Goal: Information Seeking & Learning: Learn about a topic

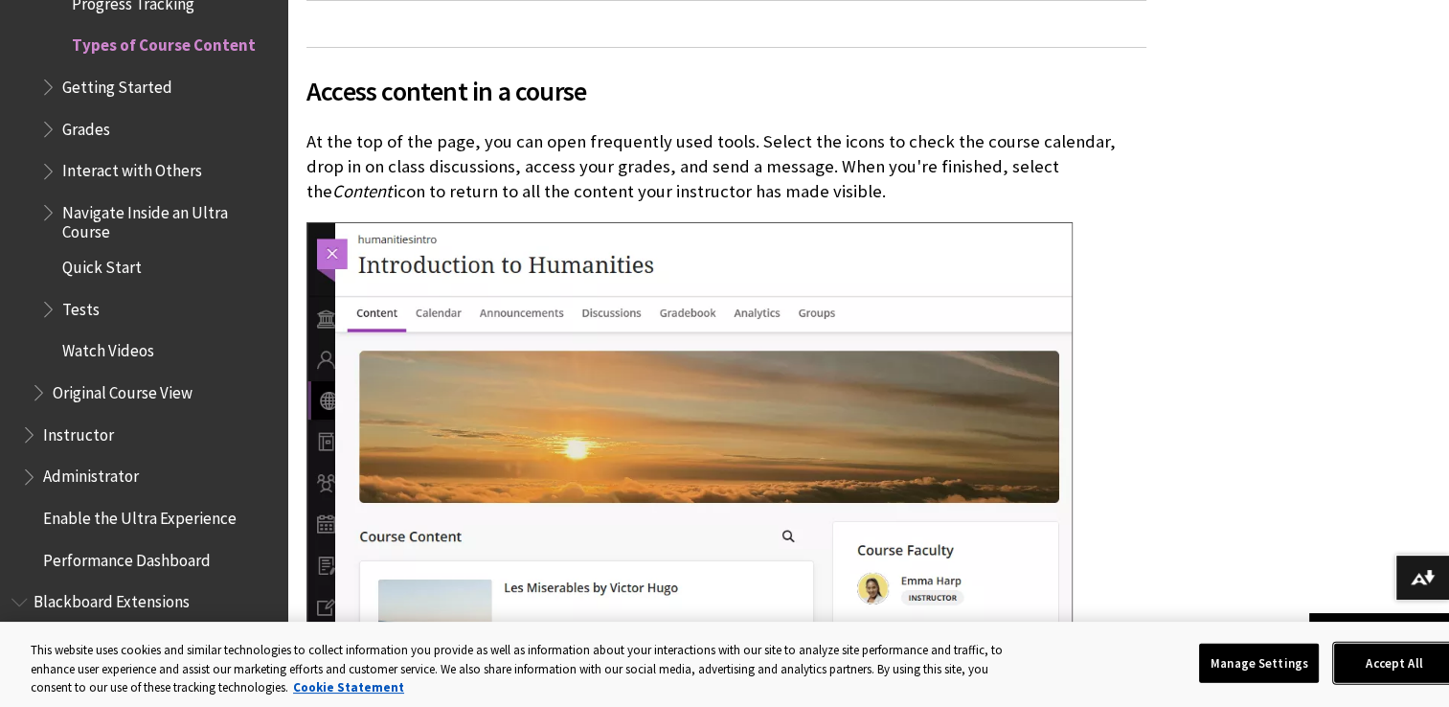
click at [1374, 667] on button "Accept All" at bounding box center [1394, 662] width 120 height 40
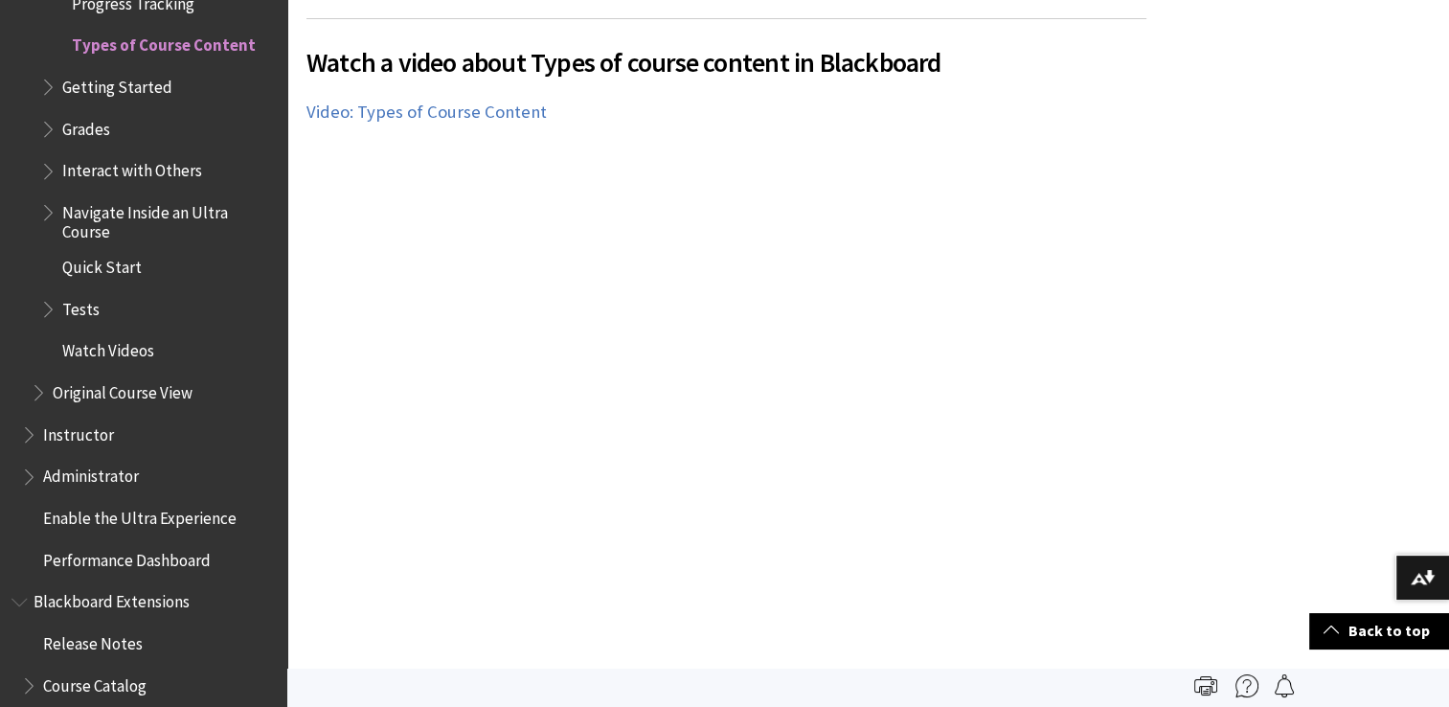
scroll to position [594, 0]
click at [148, 96] on span "Getting Started" at bounding box center [117, 84] width 110 height 26
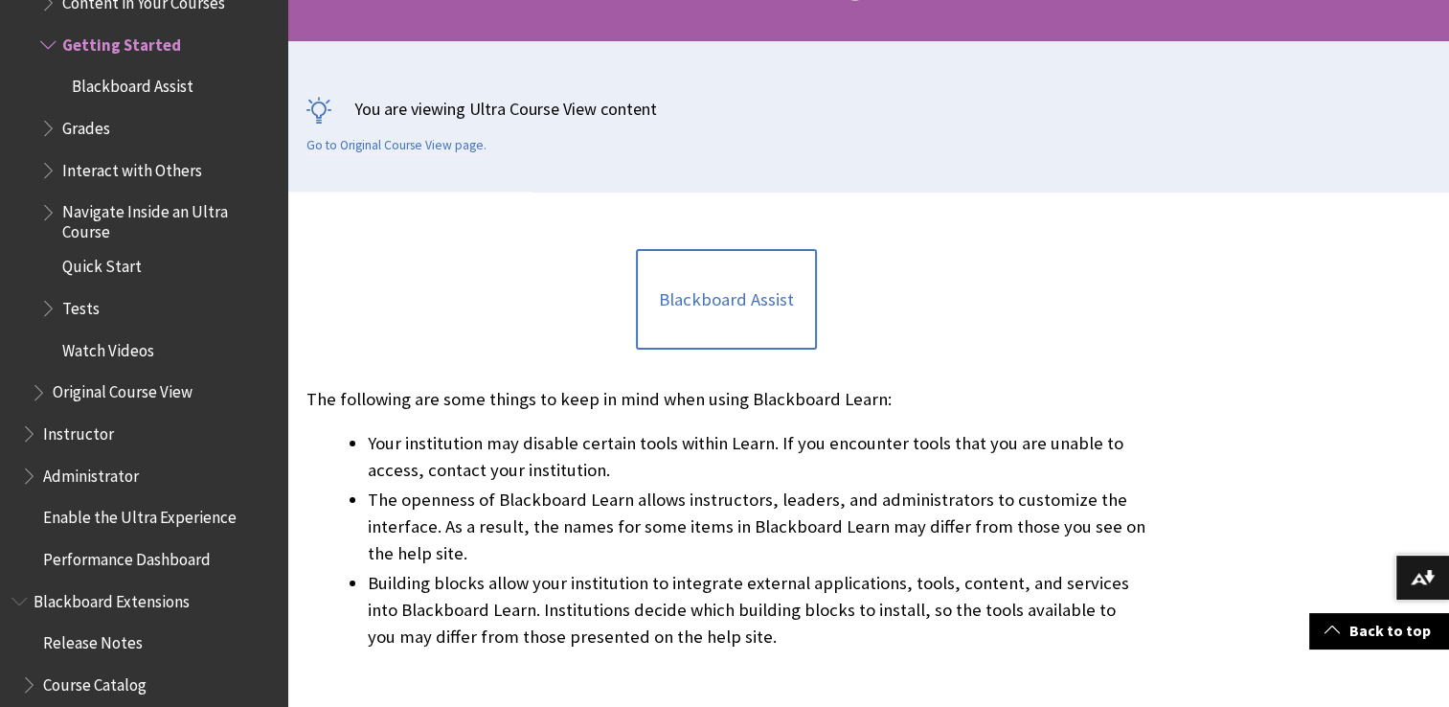
scroll to position [365, 0]
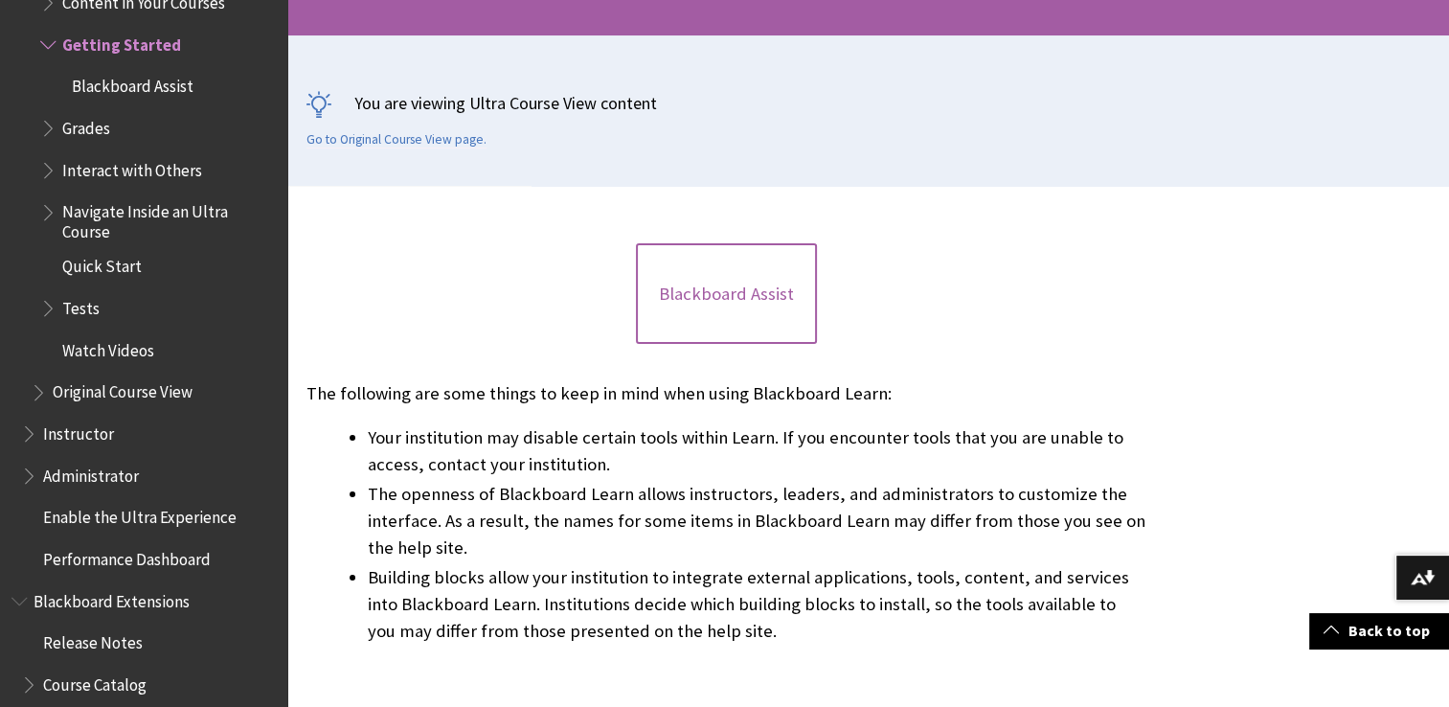
click at [739, 299] on link "Blackboard Assist" at bounding box center [726, 293] width 181 height 101
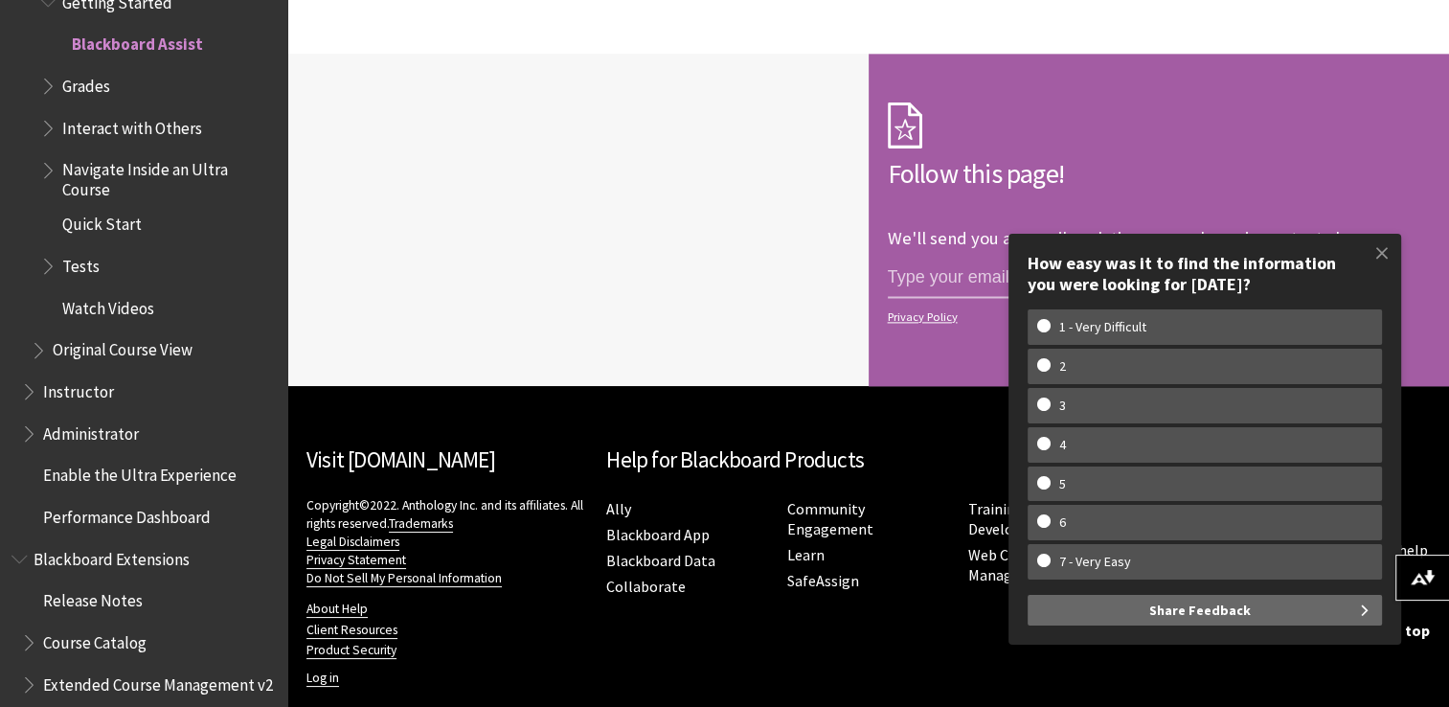
scroll to position [2550, 0]
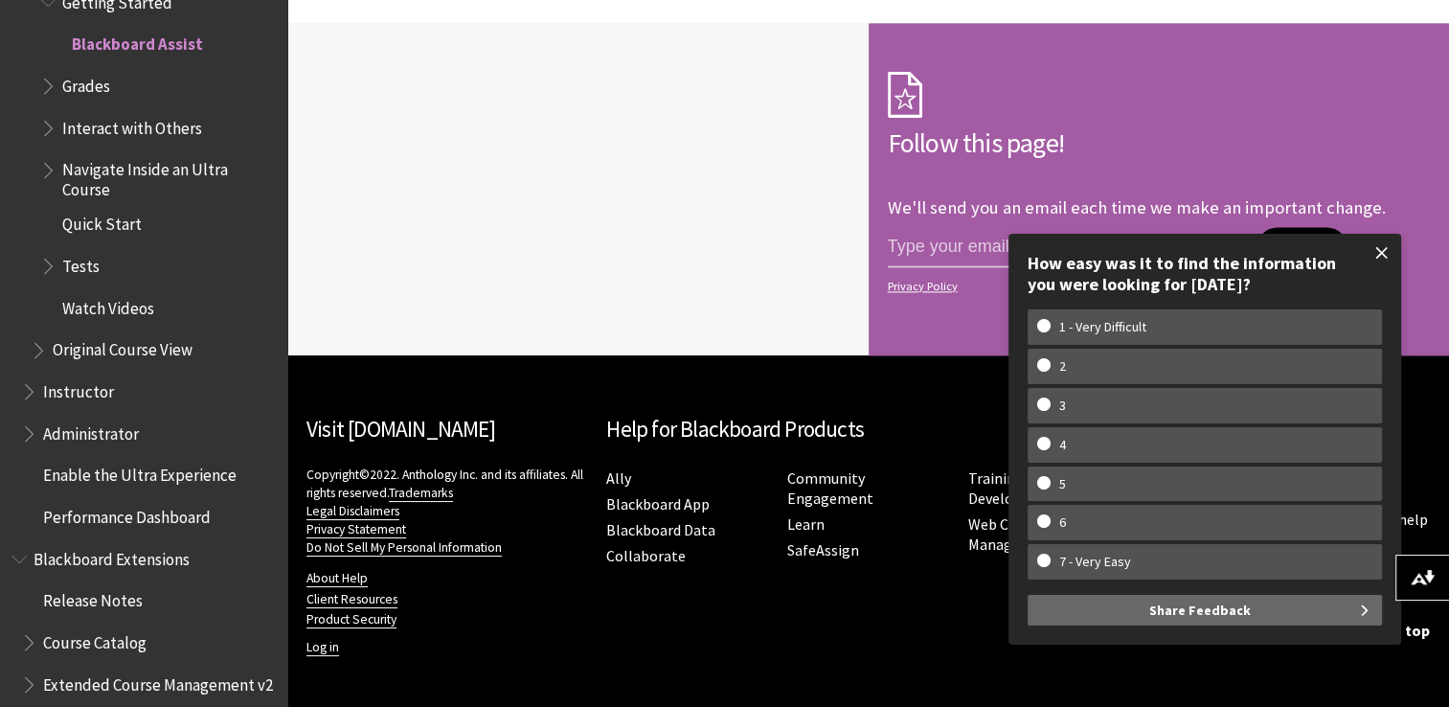
click at [1382, 258] on span at bounding box center [1381, 253] width 40 height 40
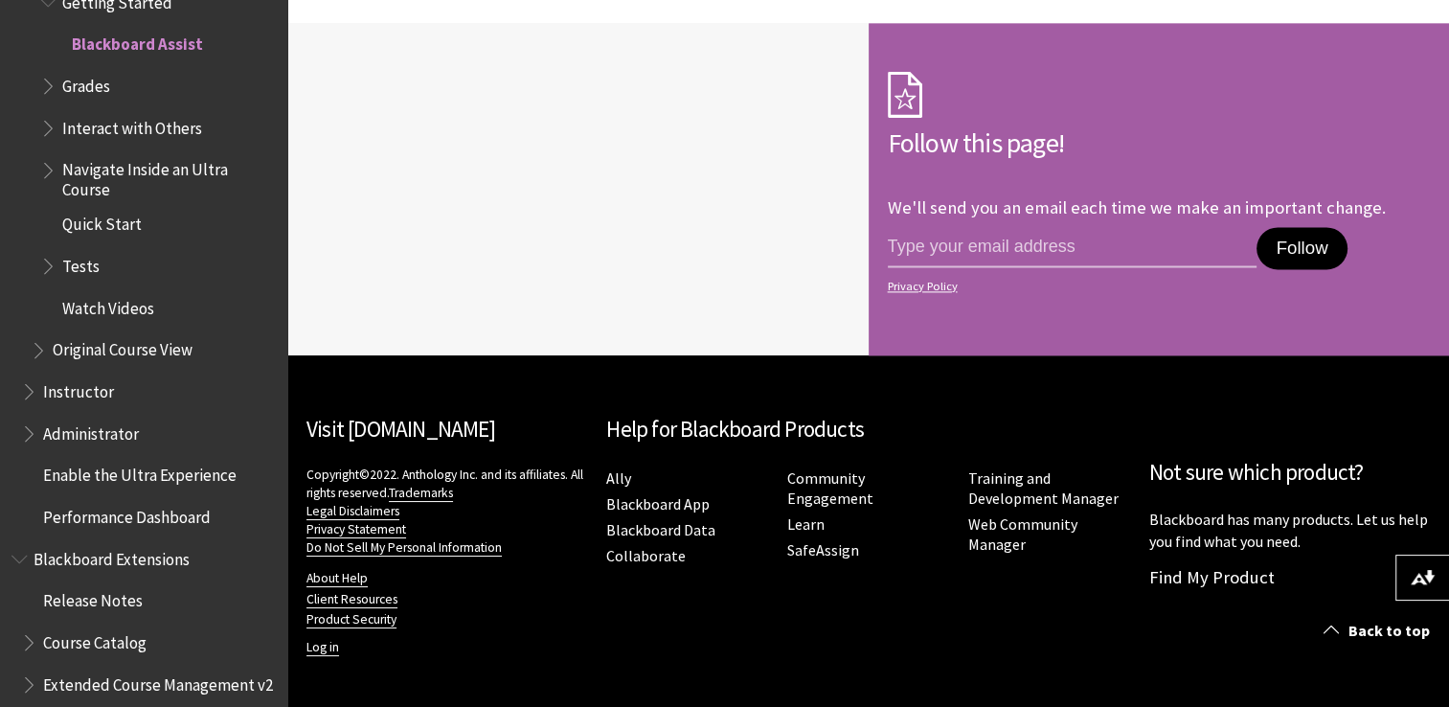
click at [447, 428] on link "Visit [DOMAIN_NAME]" at bounding box center [400, 429] width 189 height 28
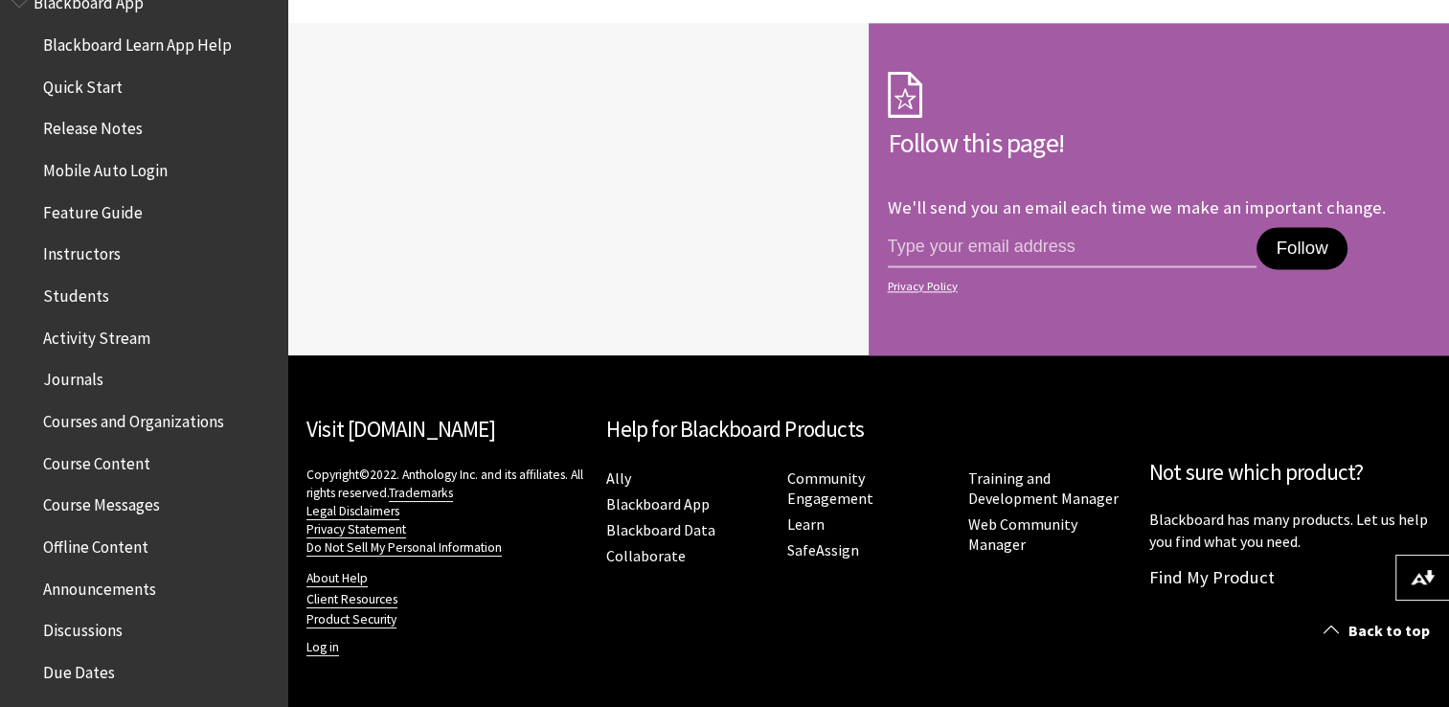
scroll to position [0, 0]
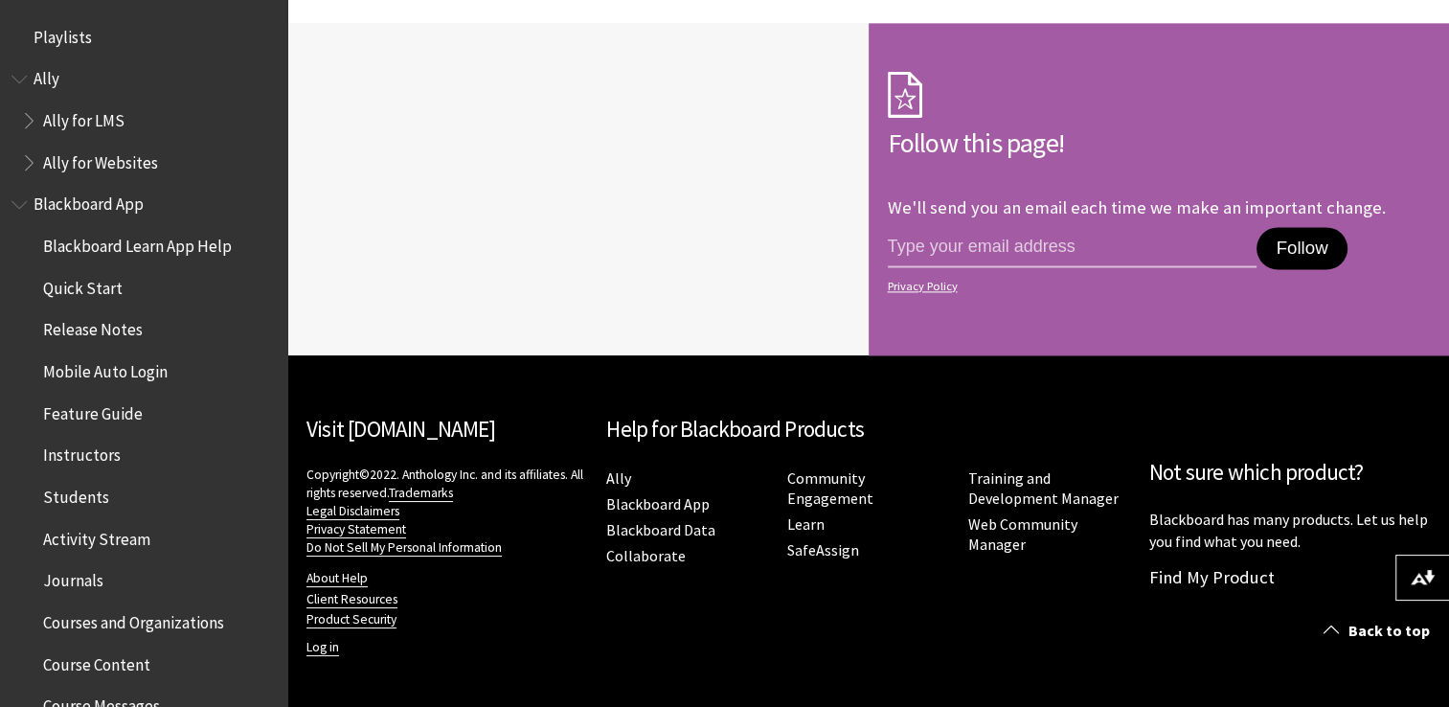
click at [573, 199] on div at bounding box center [577, 189] width 581 height 333
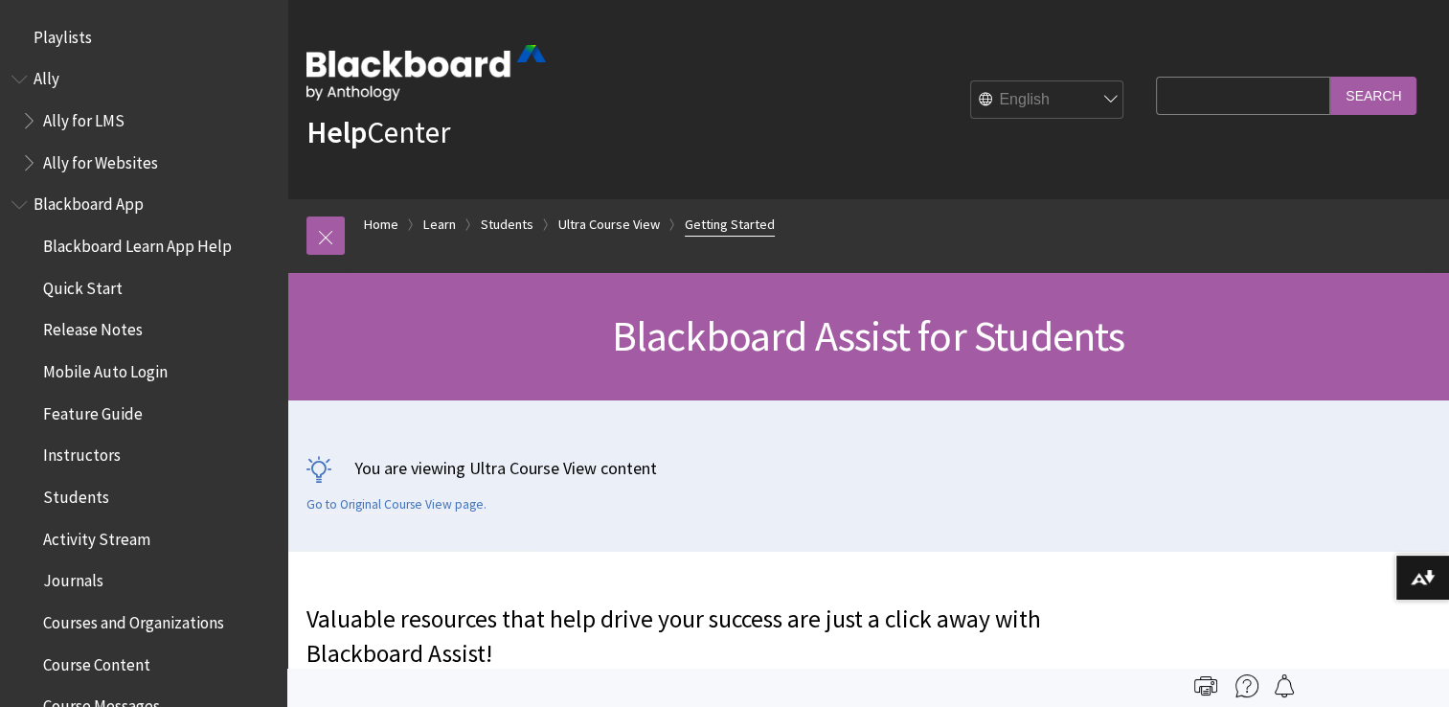
click at [723, 222] on link "Getting Started" at bounding box center [730, 225] width 90 height 24
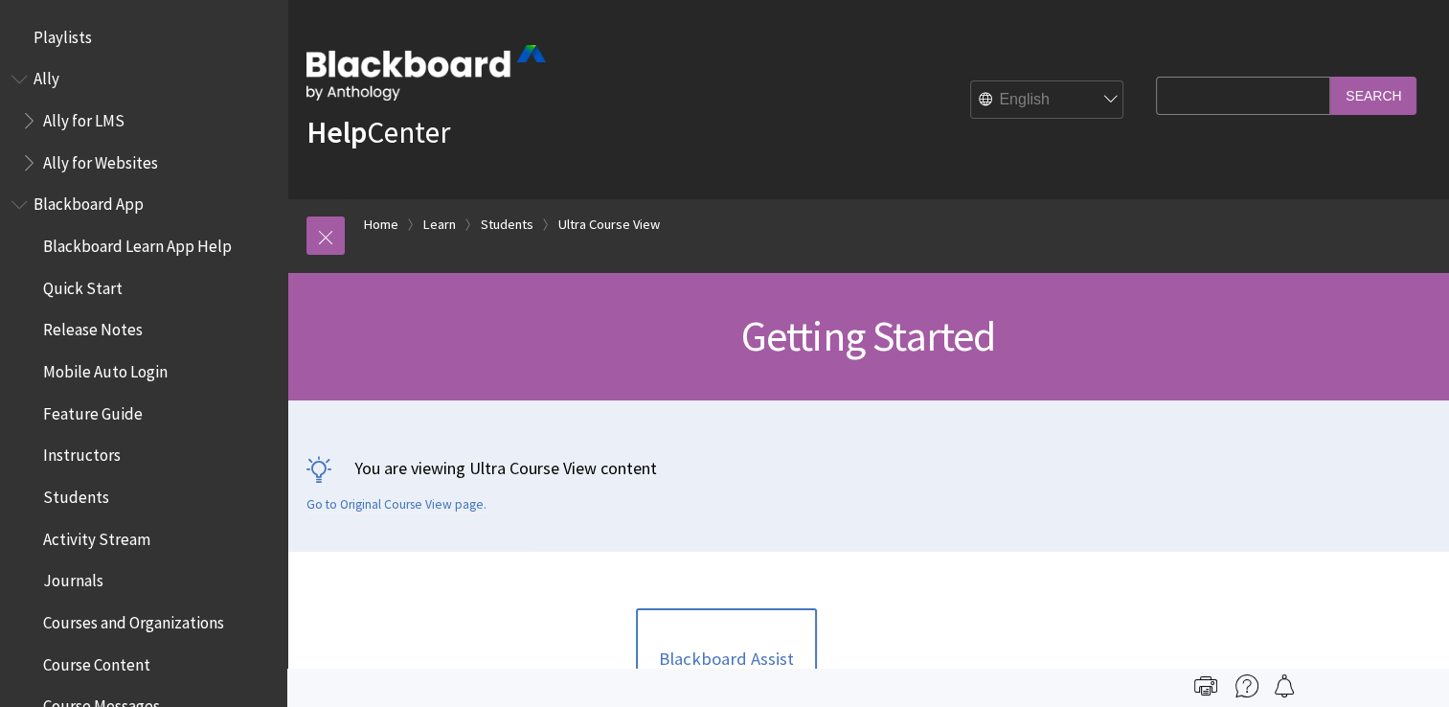
scroll to position [2442, 0]
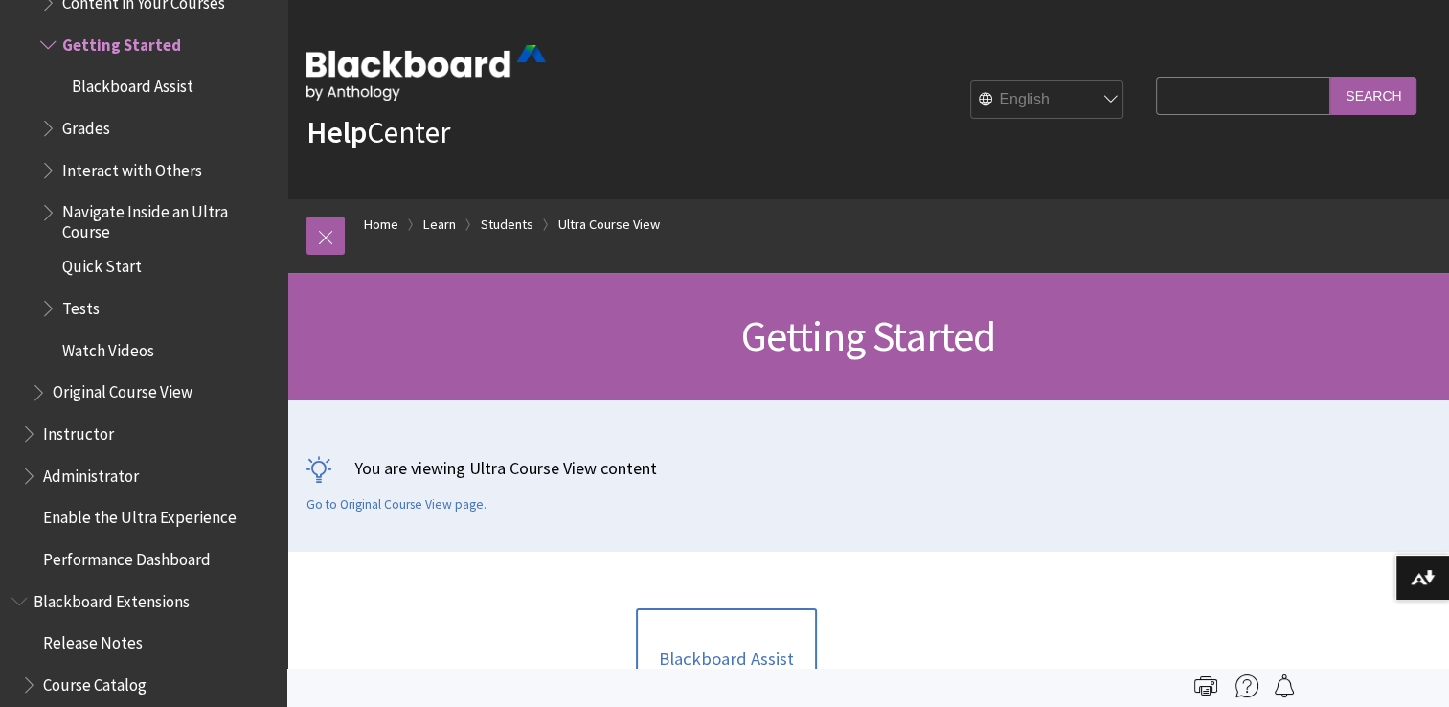
click at [887, 371] on div "Getting Started" at bounding box center [867, 336] width 1161 height 127
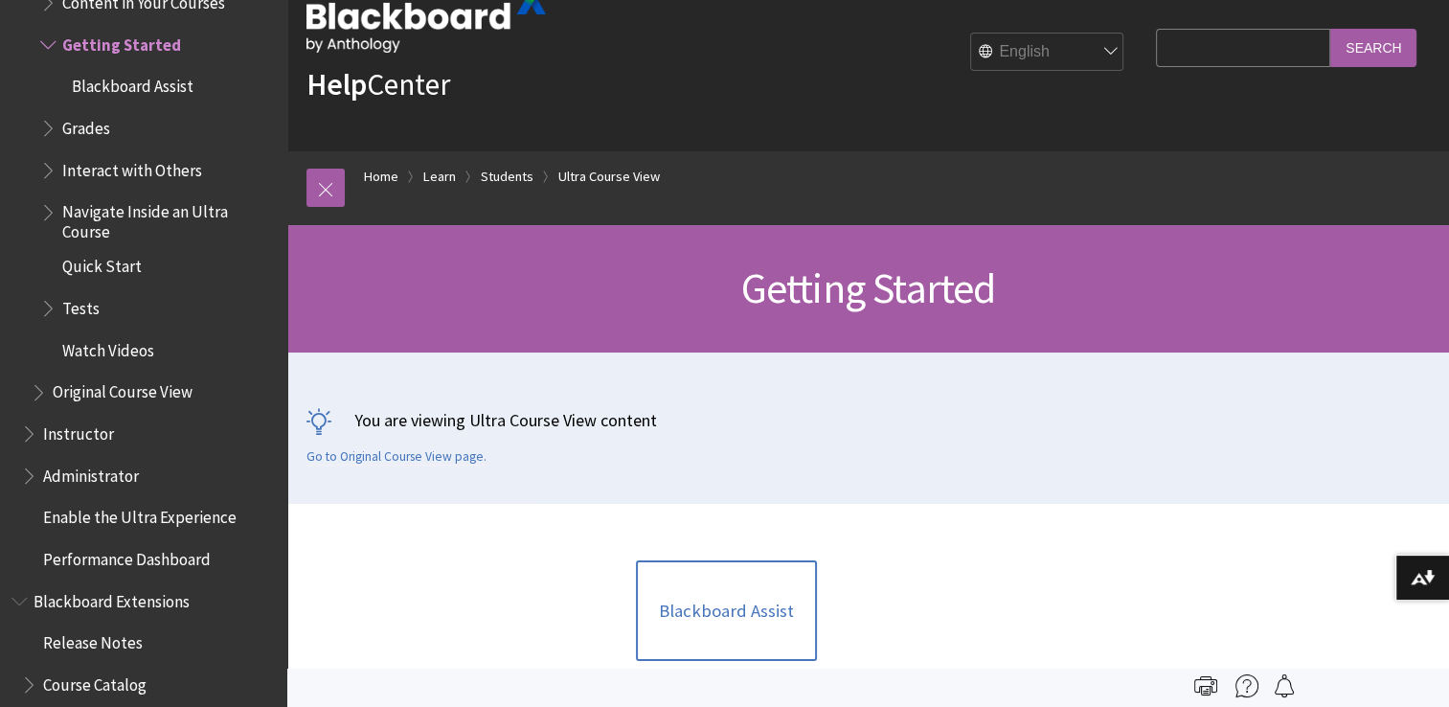
scroll to position [45, 0]
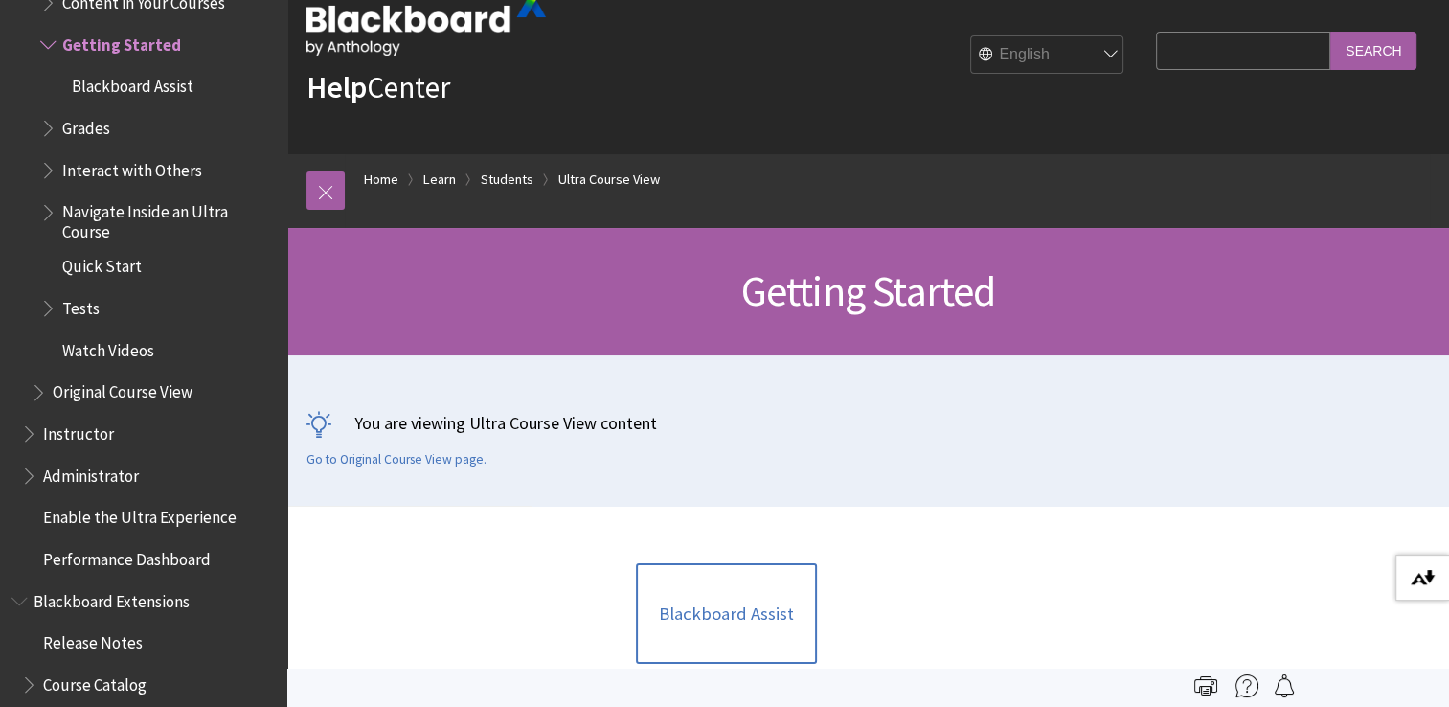
click at [1415, 583] on img at bounding box center [1422, 577] width 24 height 15
click at [636, 187] on link "Ultra Course View" at bounding box center [608, 180] width 101 height 24
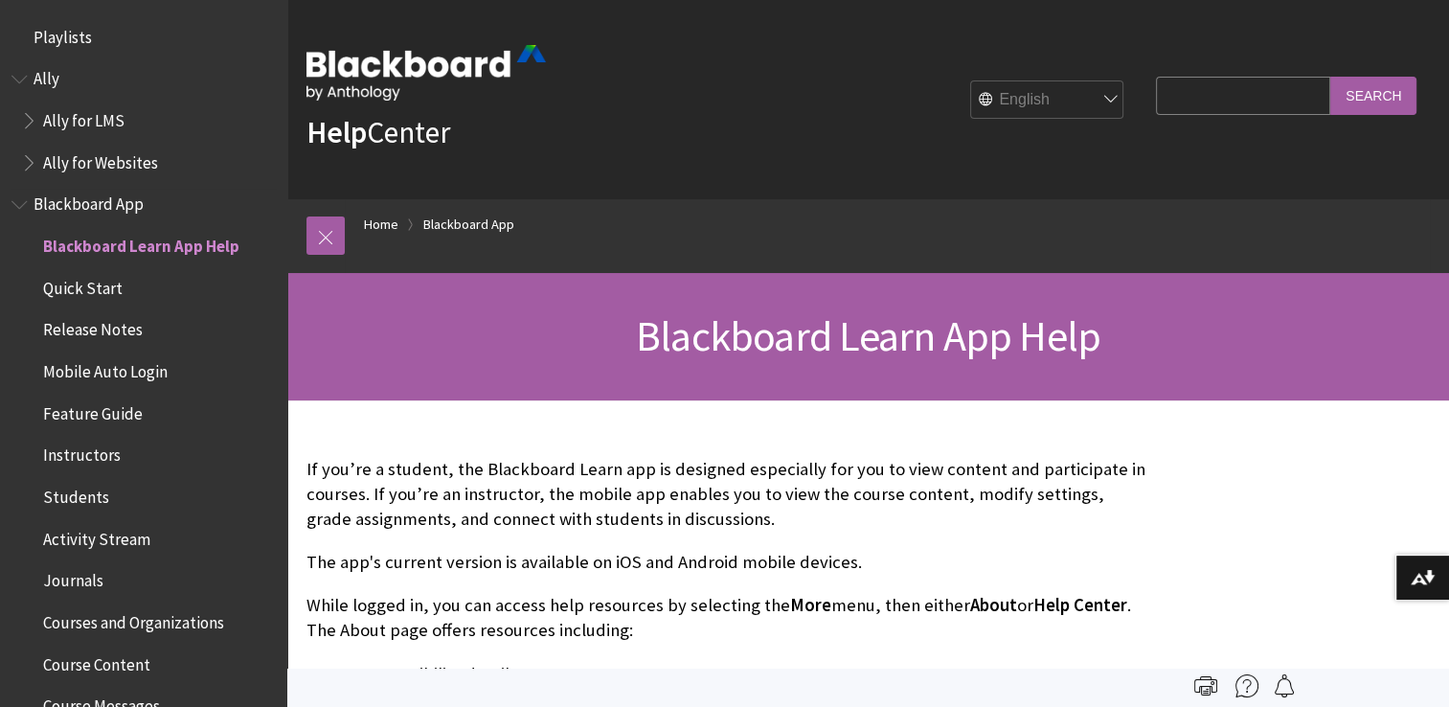
click at [114, 493] on span "Students" at bounding box center [148, 497] width 255 height 33
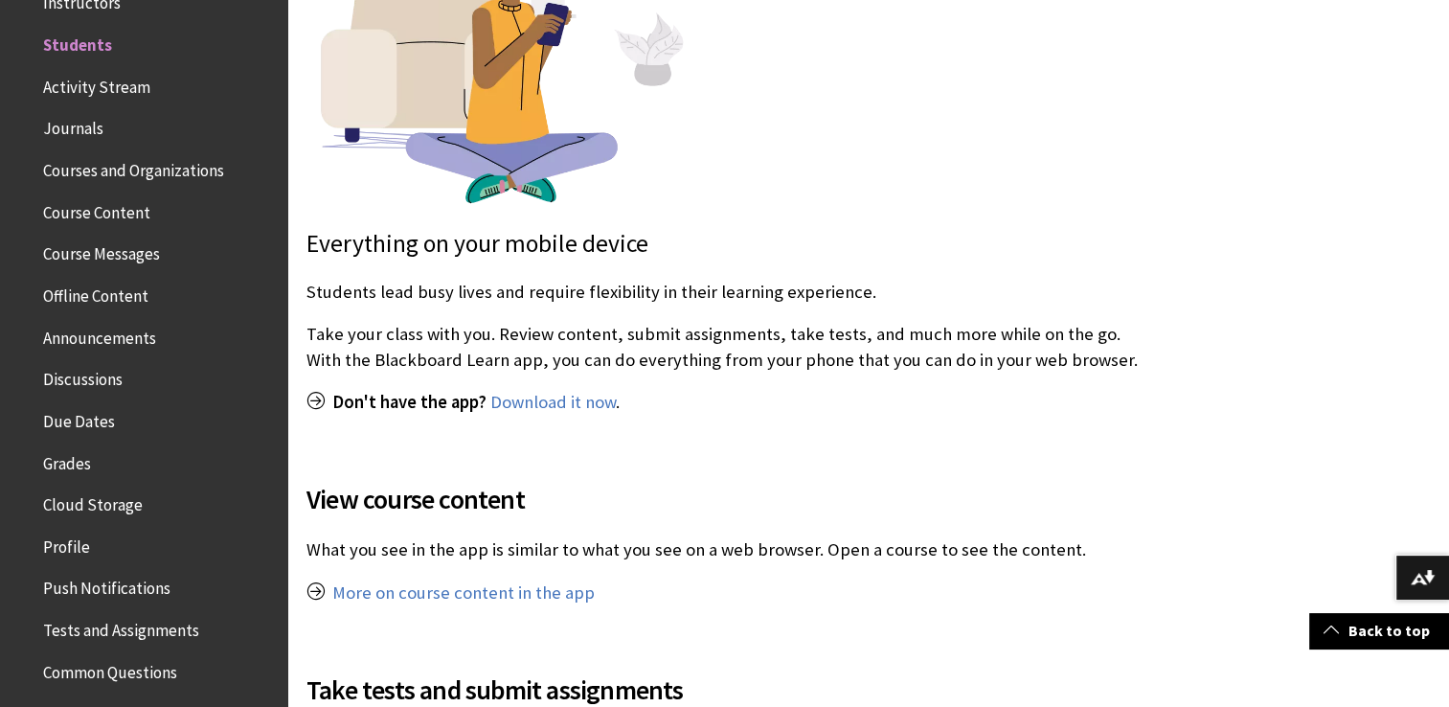
scroll to position [590, 0]
click at [542, 405] on link "Download it now" at bounding box center [552, 402] width 125 height 23
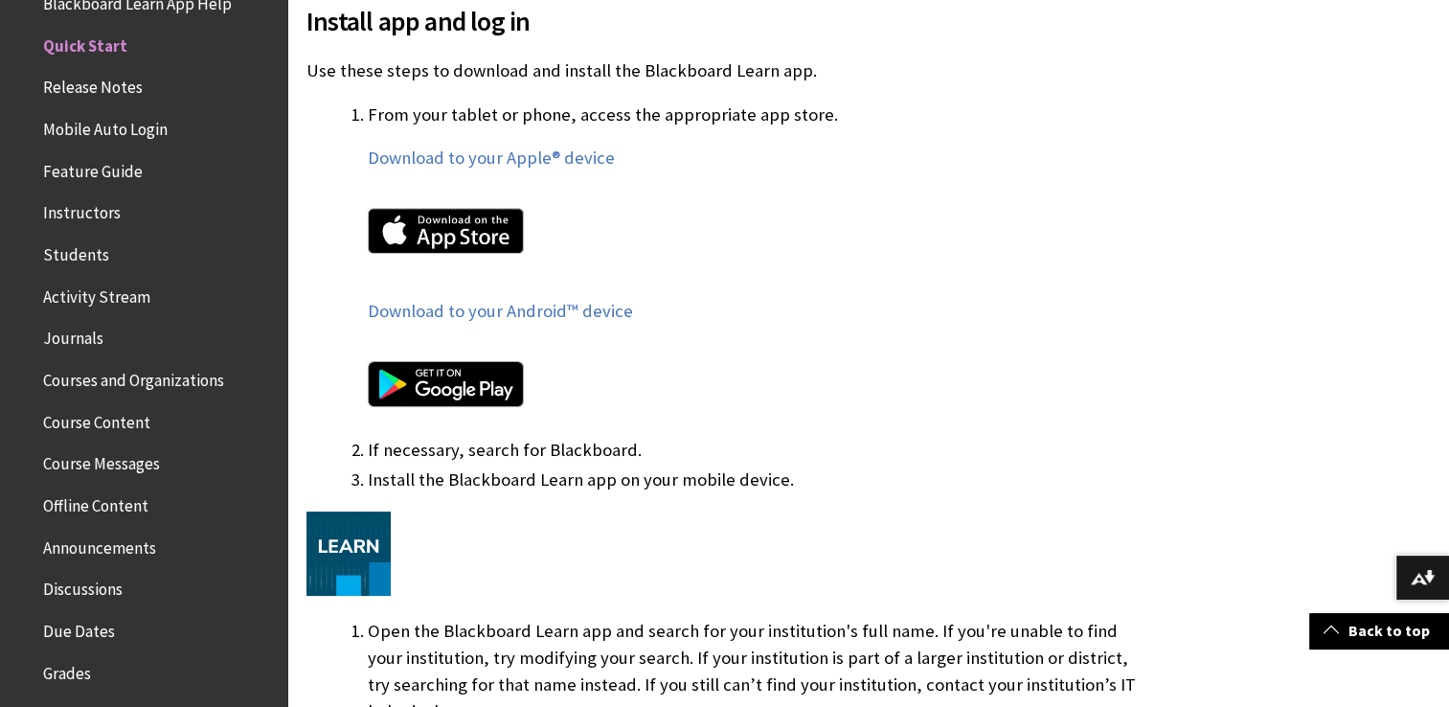
scroll to position [1079, 0]
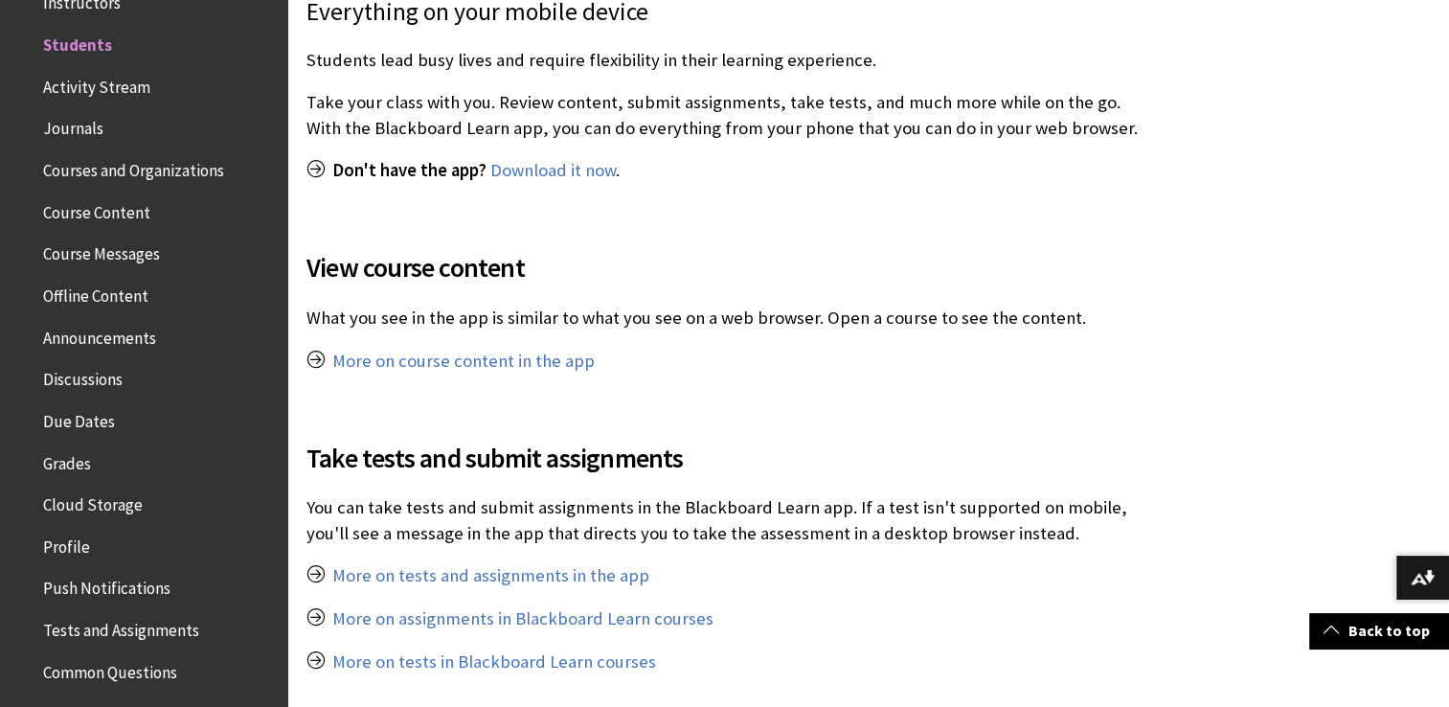
scroll to position [824, 0]
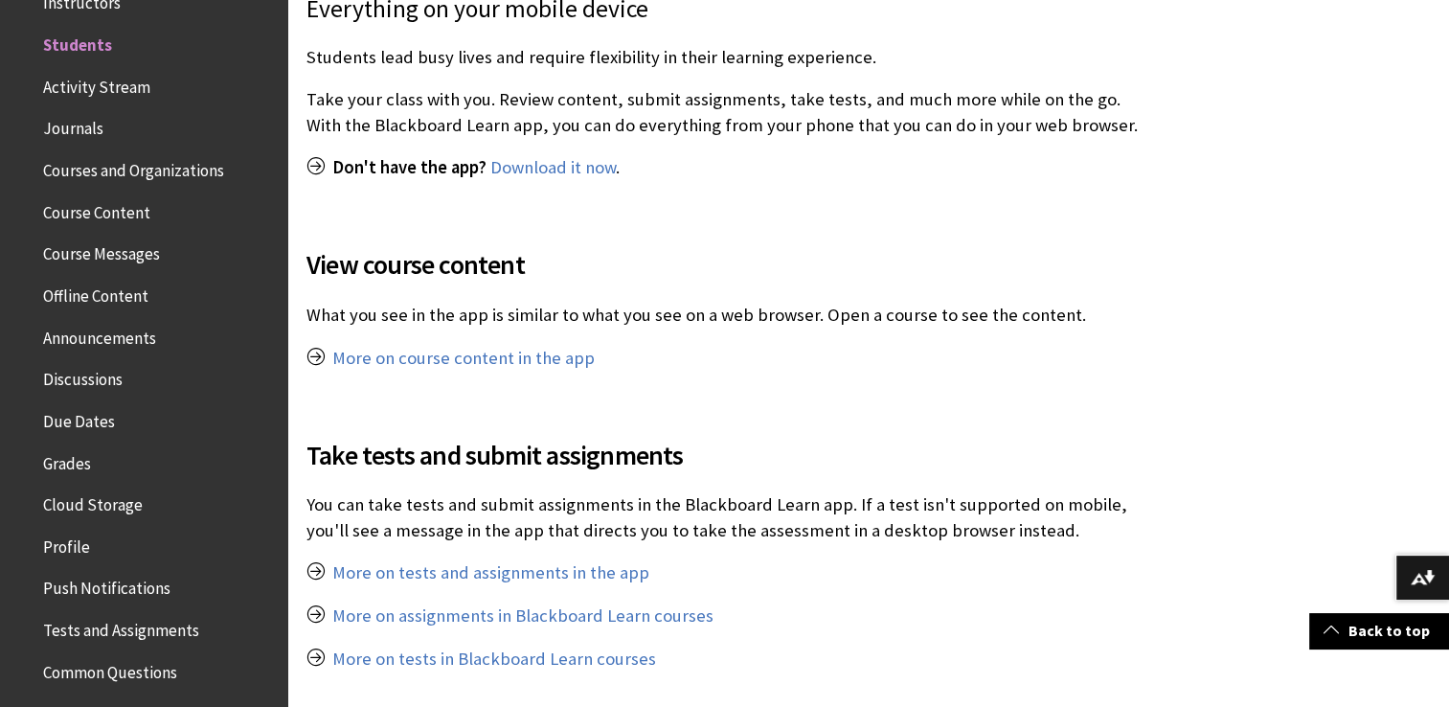
click at [1007, 374] on div "View course content What you see in the app is similar to what you see on a web…" at bounding box center [726, 293] width 840 height 190
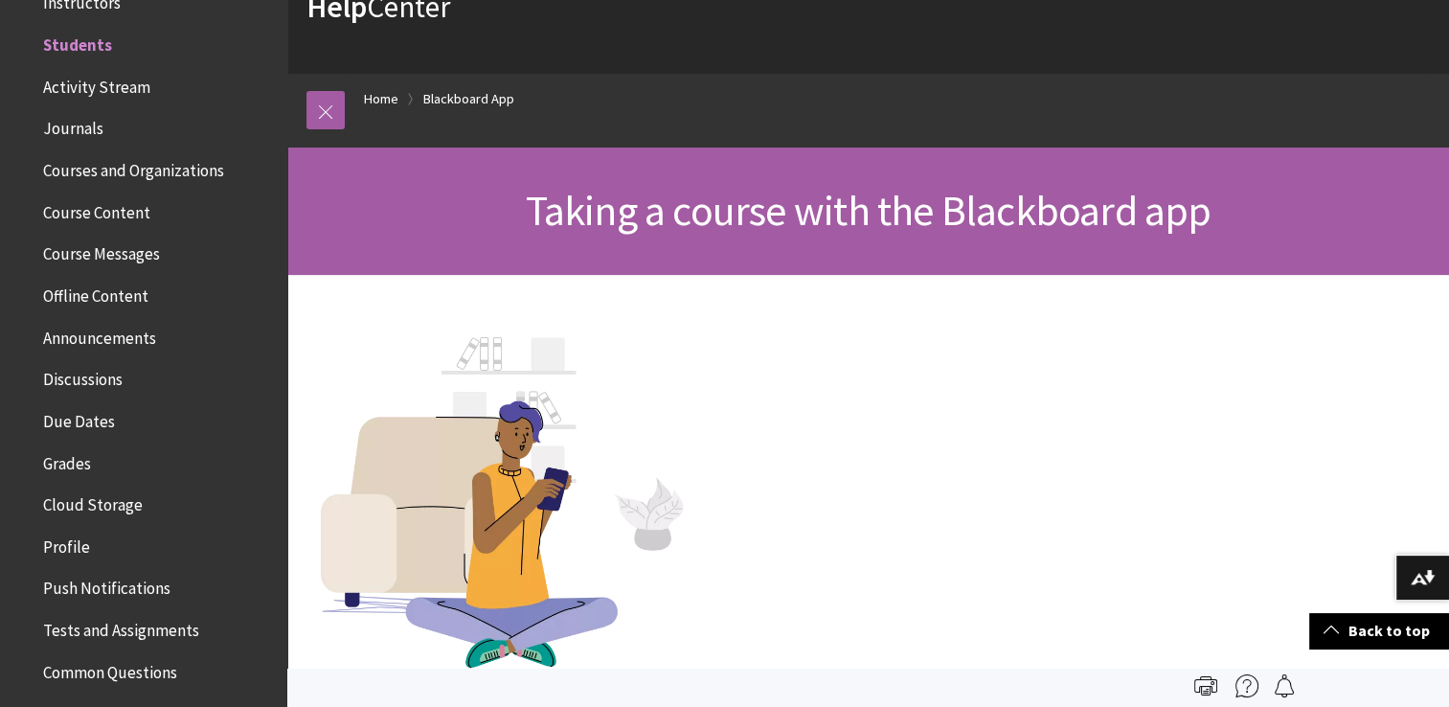
scroll to position [0, 0]
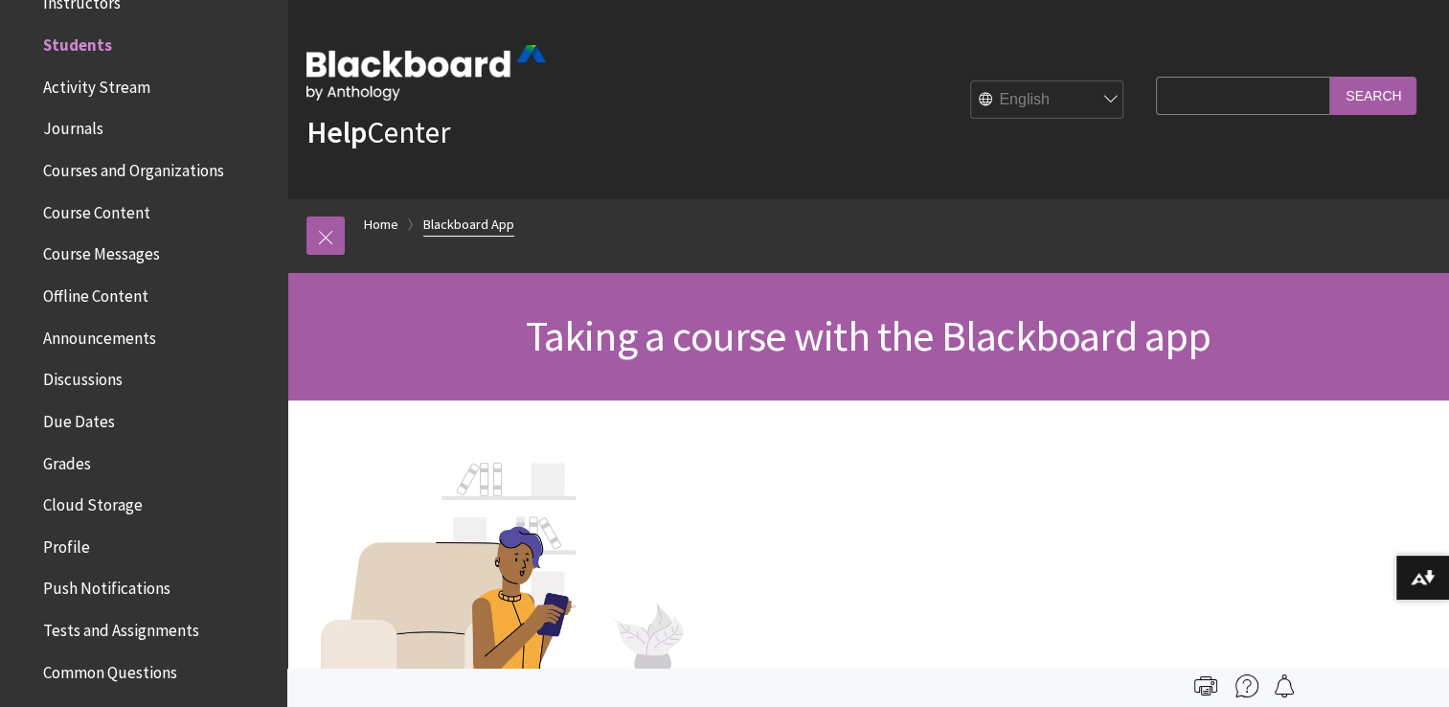
click at [493, 229] on link "Blackboard App" at bounding box center [468, 225] width 91 height 24
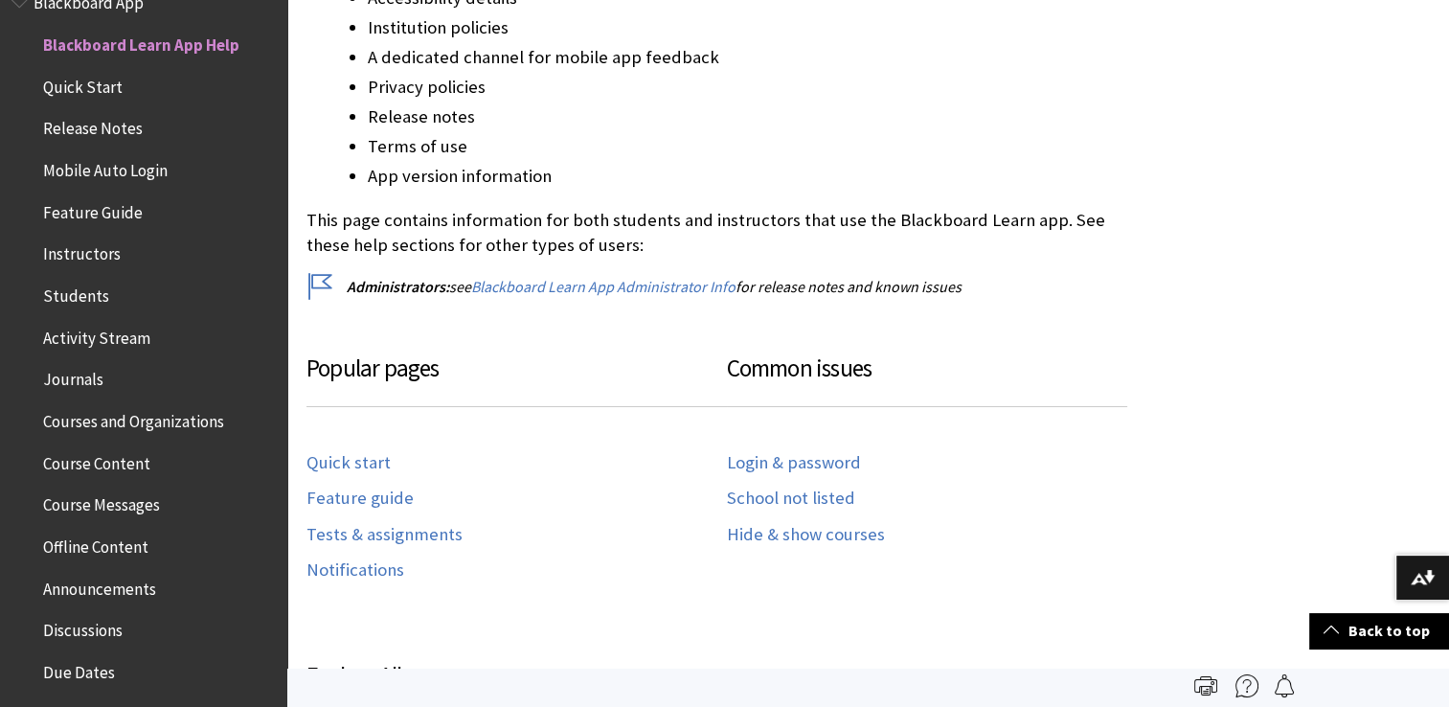
scroll to position [673, 0]
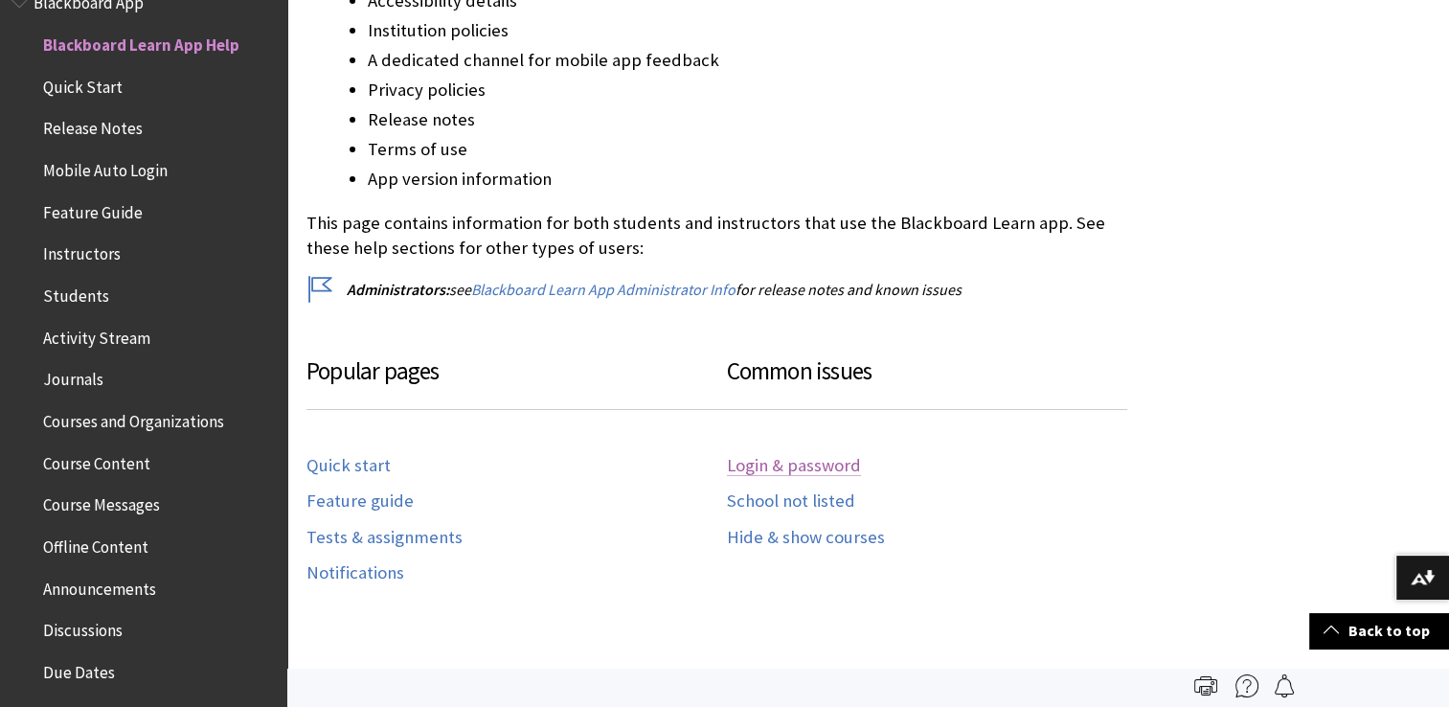
click at [816, 471] on link "Login & password" at bounding box center [794, 466] width 134 height 22
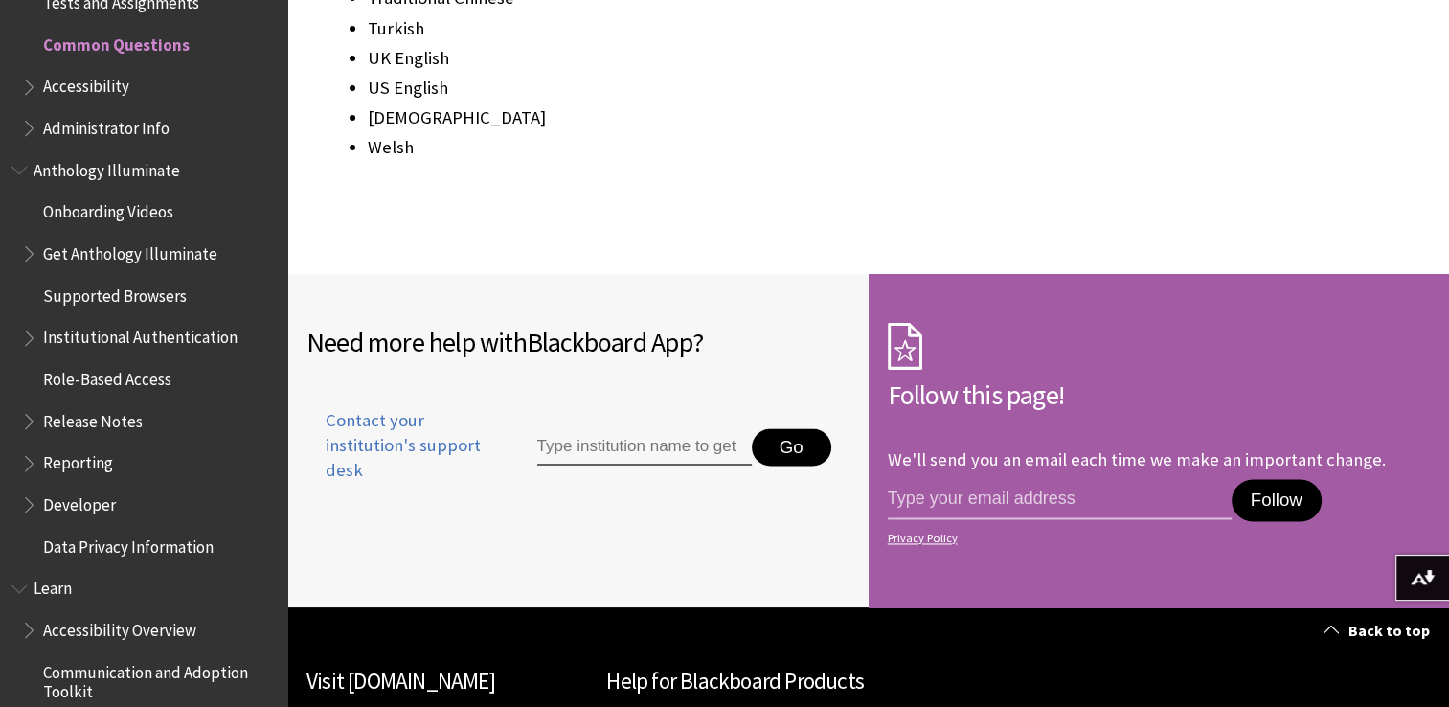
scroll to position [2863, 0]
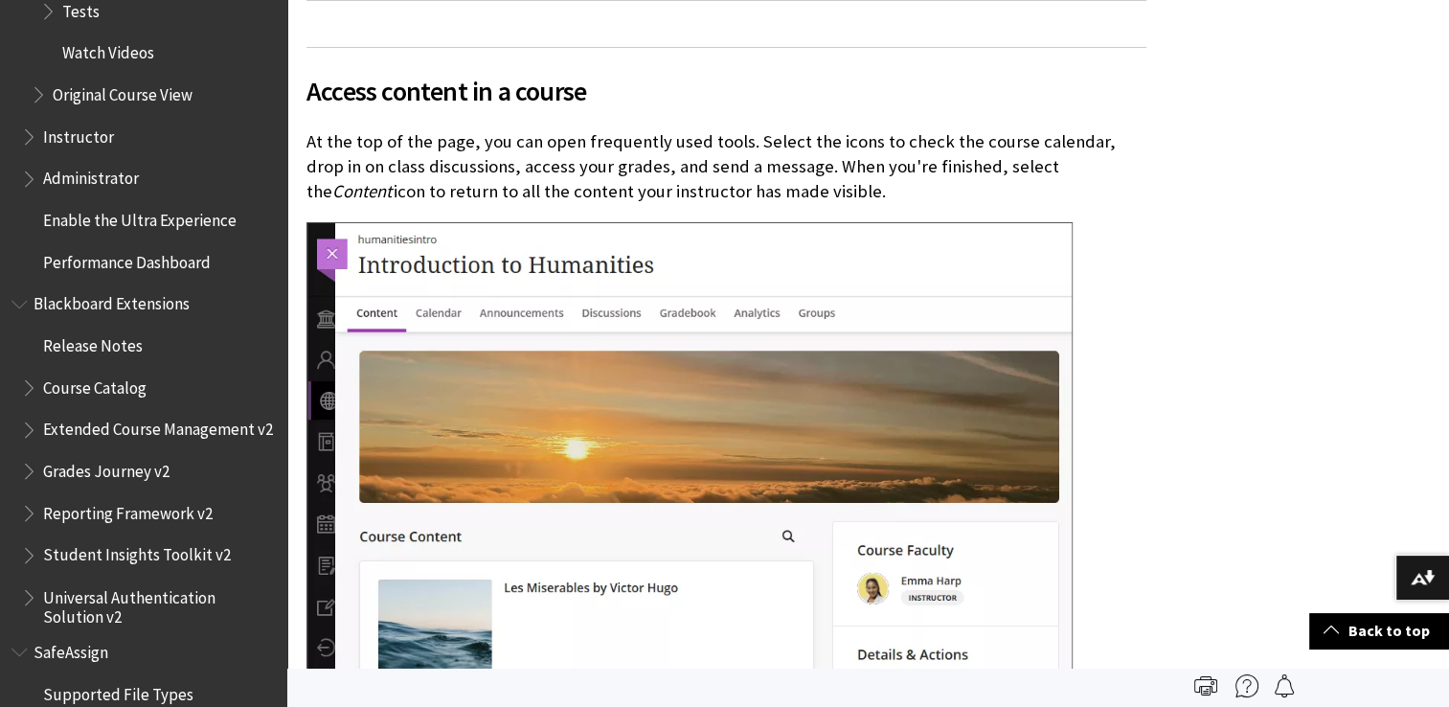
scroll to position [3033, 0]
click at [174, 313] on span "Blackboard Extensions" at bounding box center [143, 303] width 264 height 33
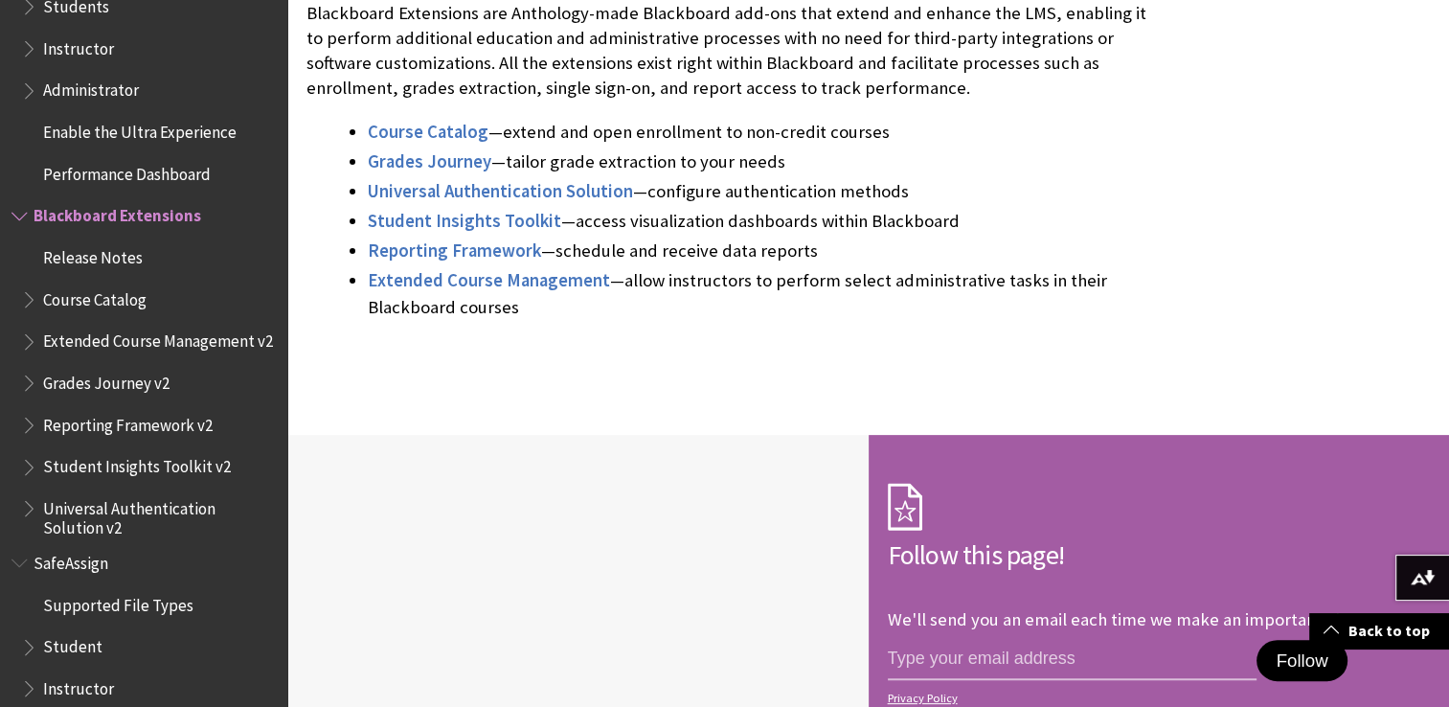
scroll to position [1874, 0]
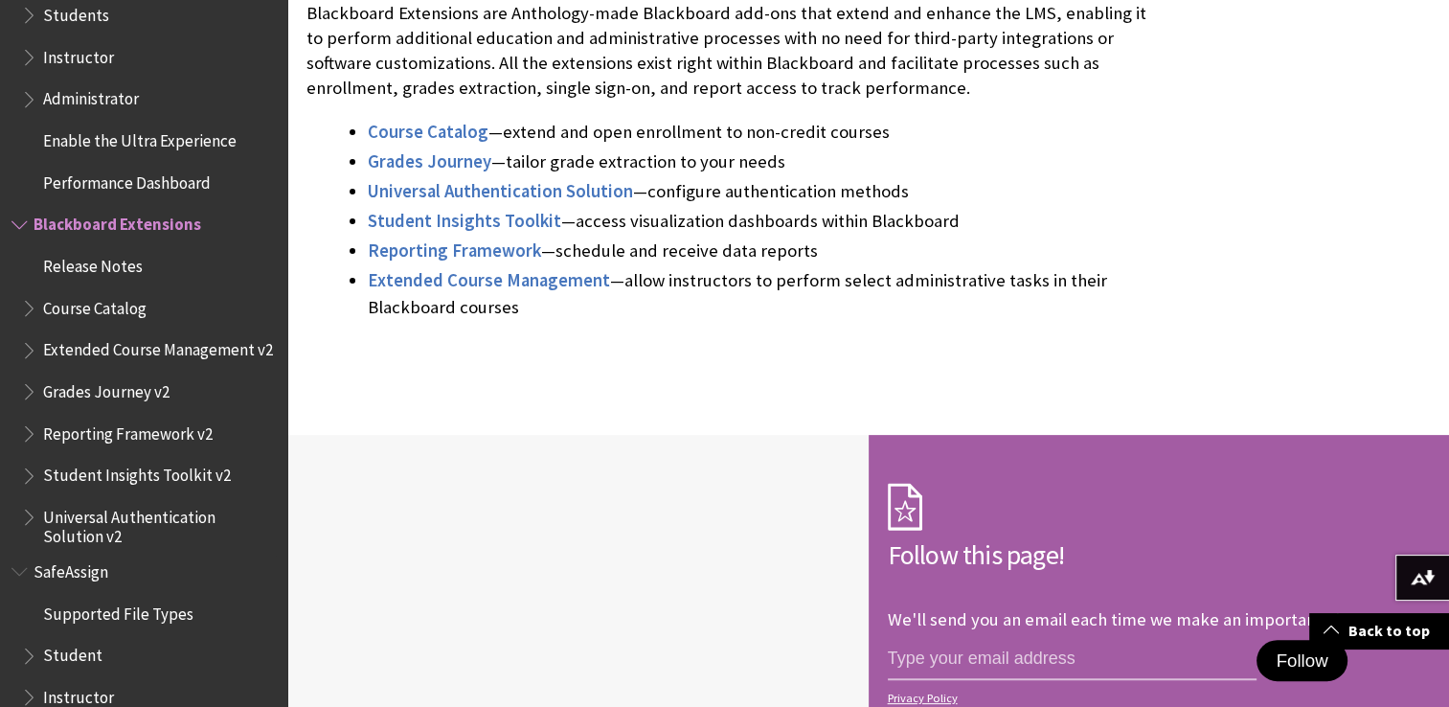
click at [43, 665] on span "Student" at bounding box center [72, 653] width 59 height 26
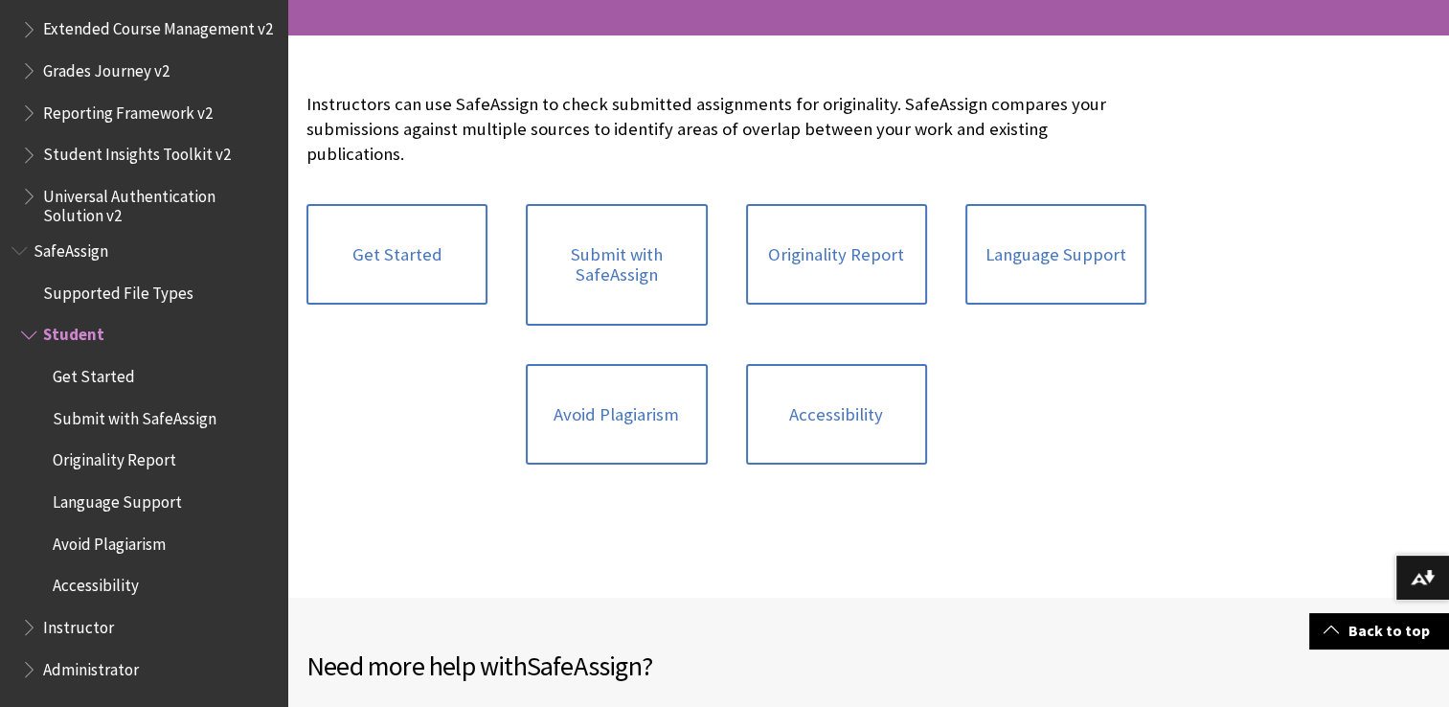
scroll to position [368, 0]
